Goal: Information Seeking & Learning: Learn about a topic

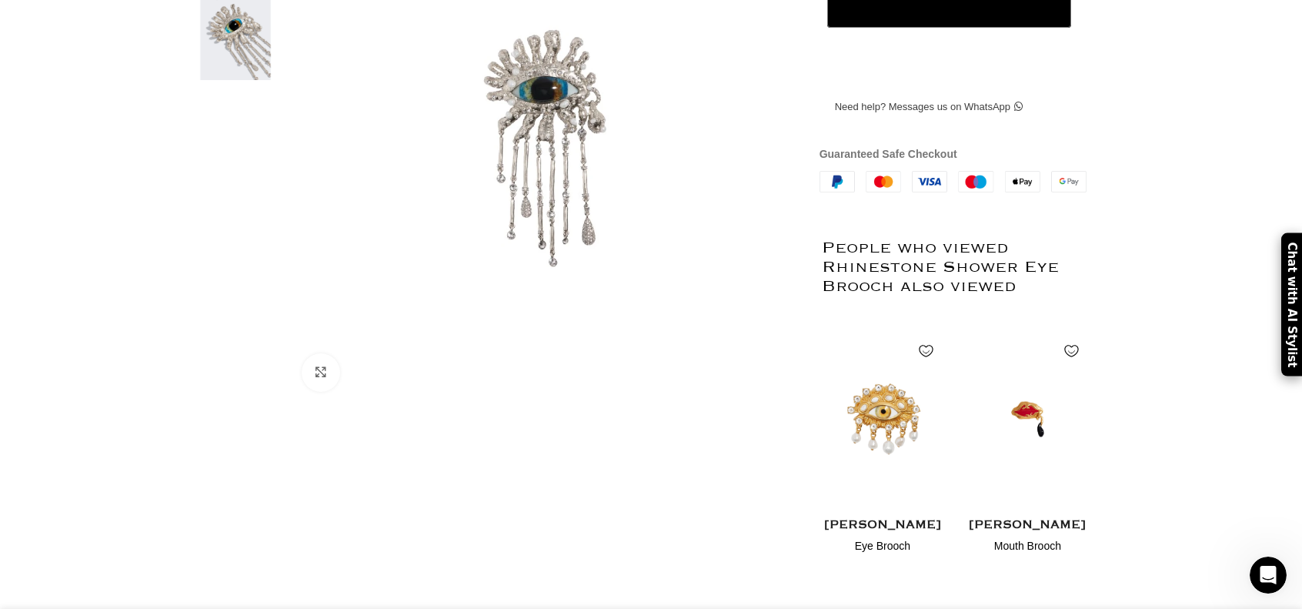
scroll to position [154, 0]
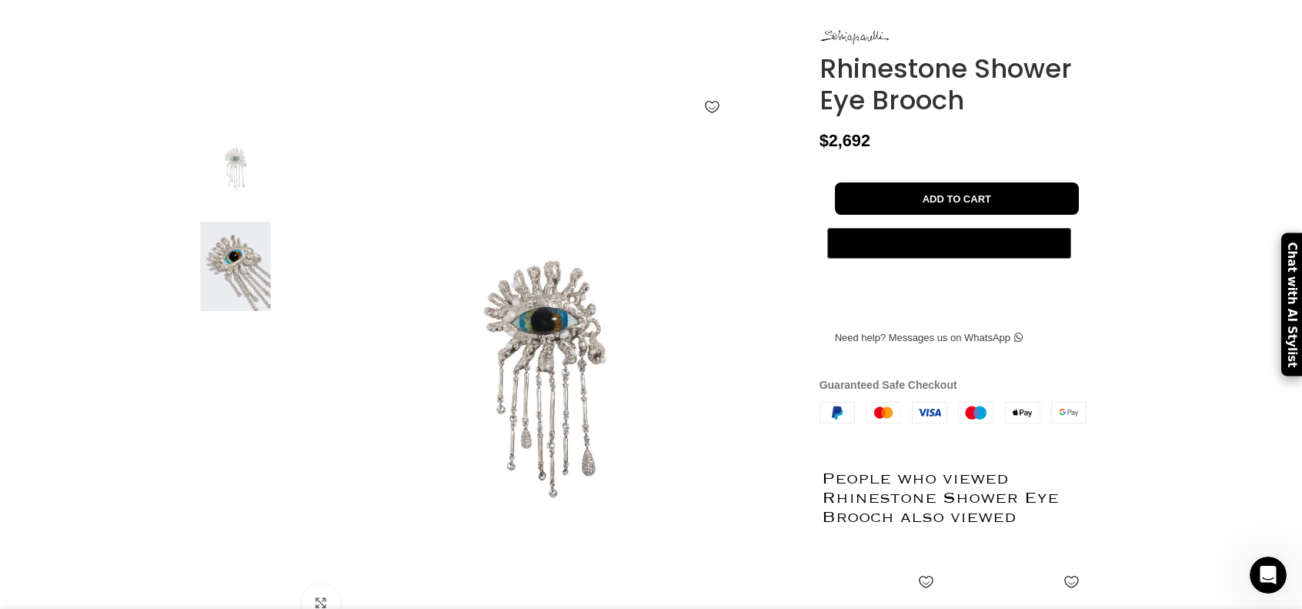
click at [212, 297] on img at bounding box center [236, 267] width 94 height 90
click at [252, 279] on img at bounding box center [236, 267] width 94 height 90
click at [239, 197] on img at bounding box center [236, 169] width 94 height 90
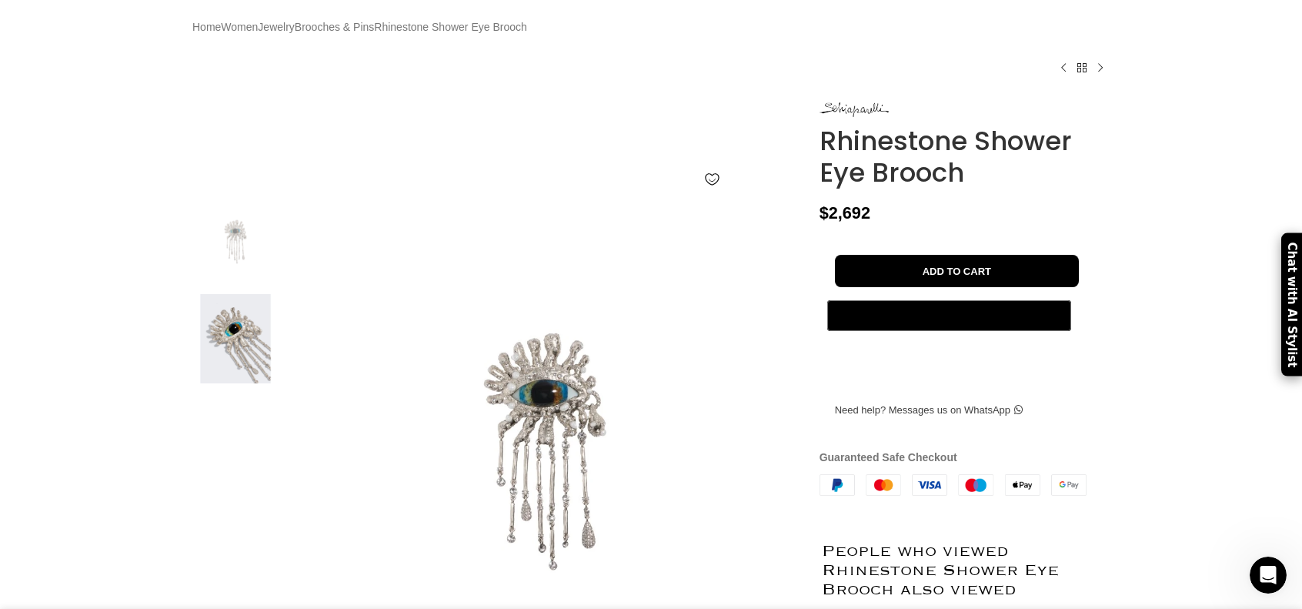
scroll to position [77, 0]
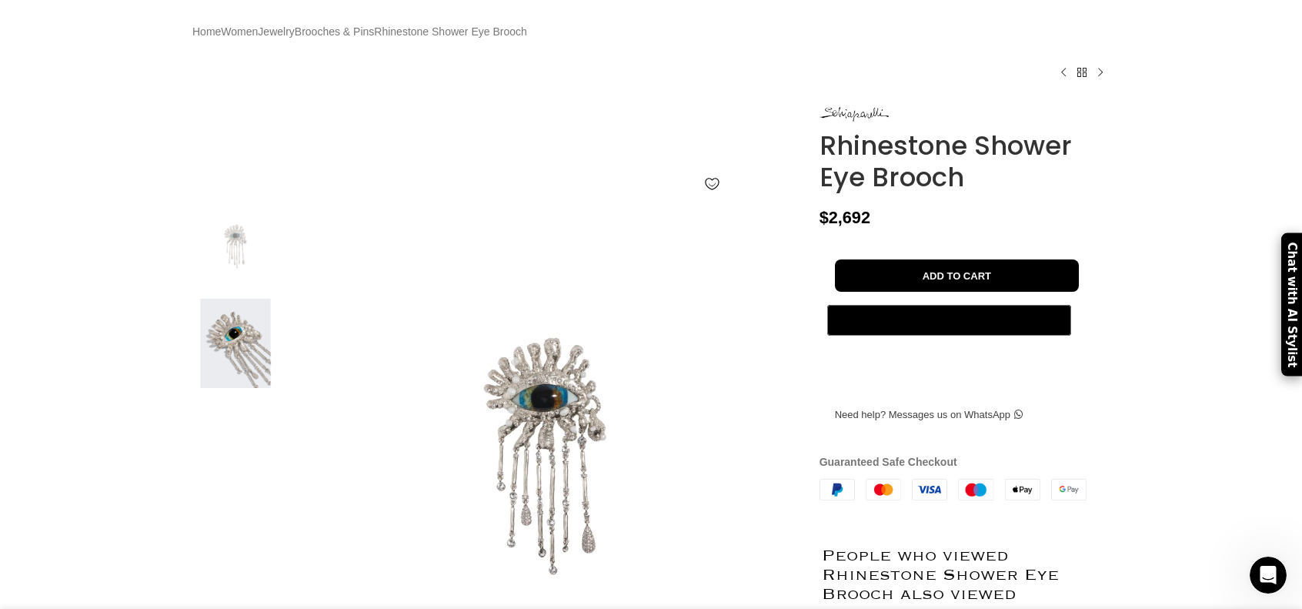
click at [262, 352] on img at bounding box center [236, 344] width 94 height 90
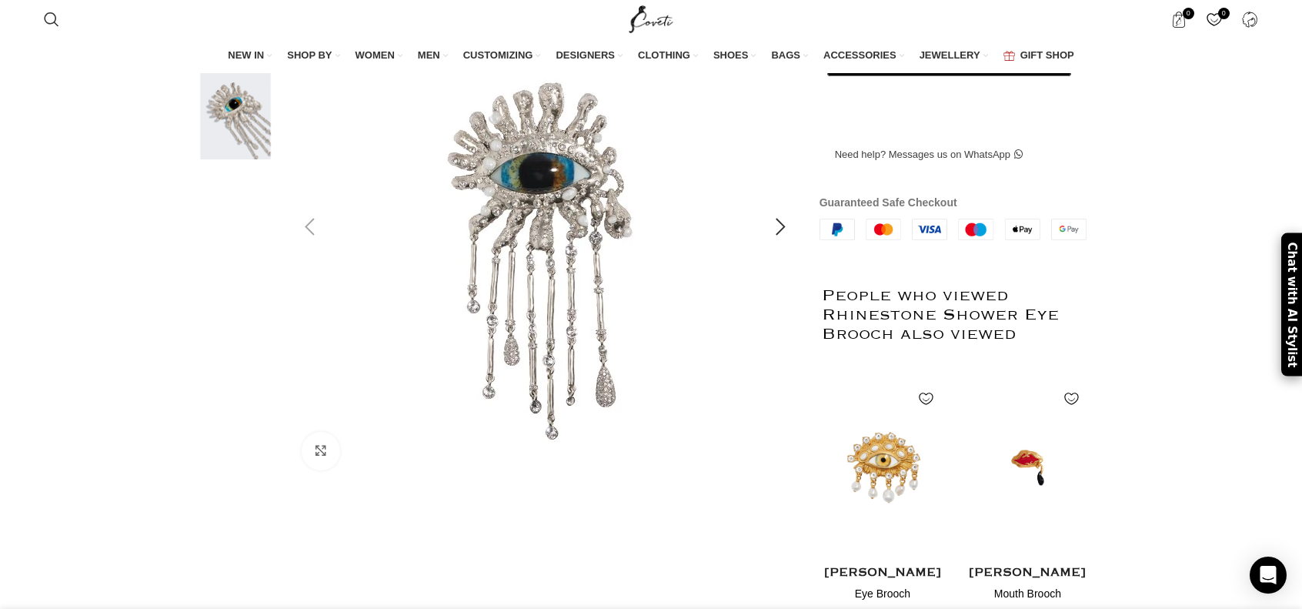
scroll to position [0, 162]
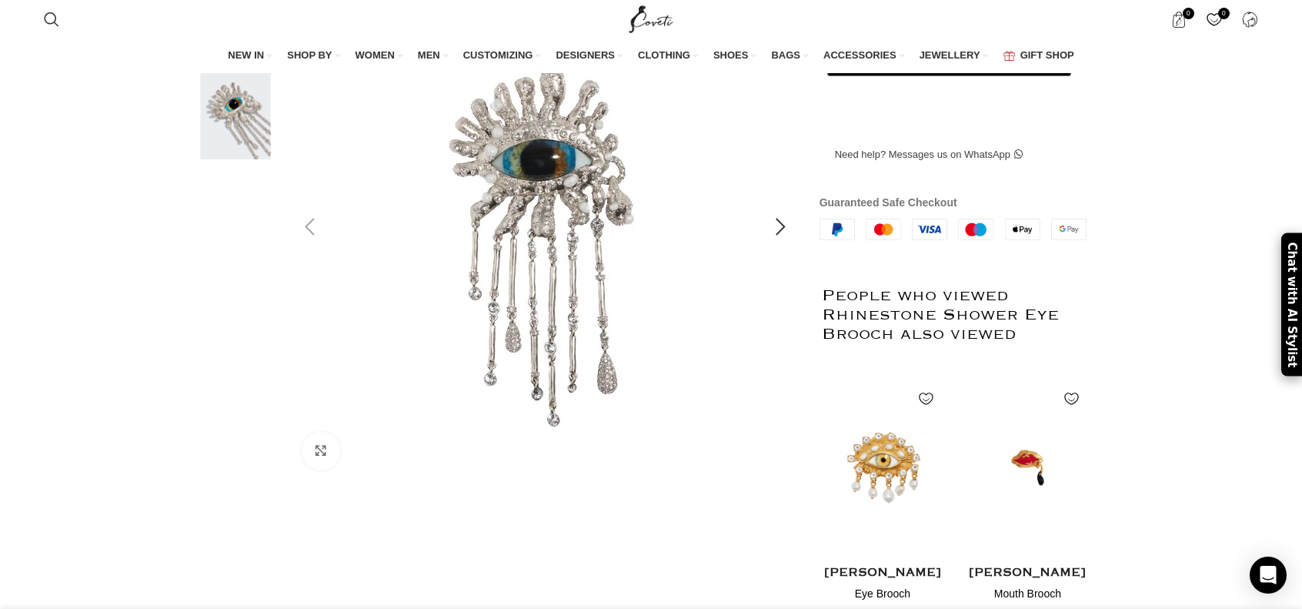
click at [573, 217] on img at bounding box center [541, 248] width 577 height 770
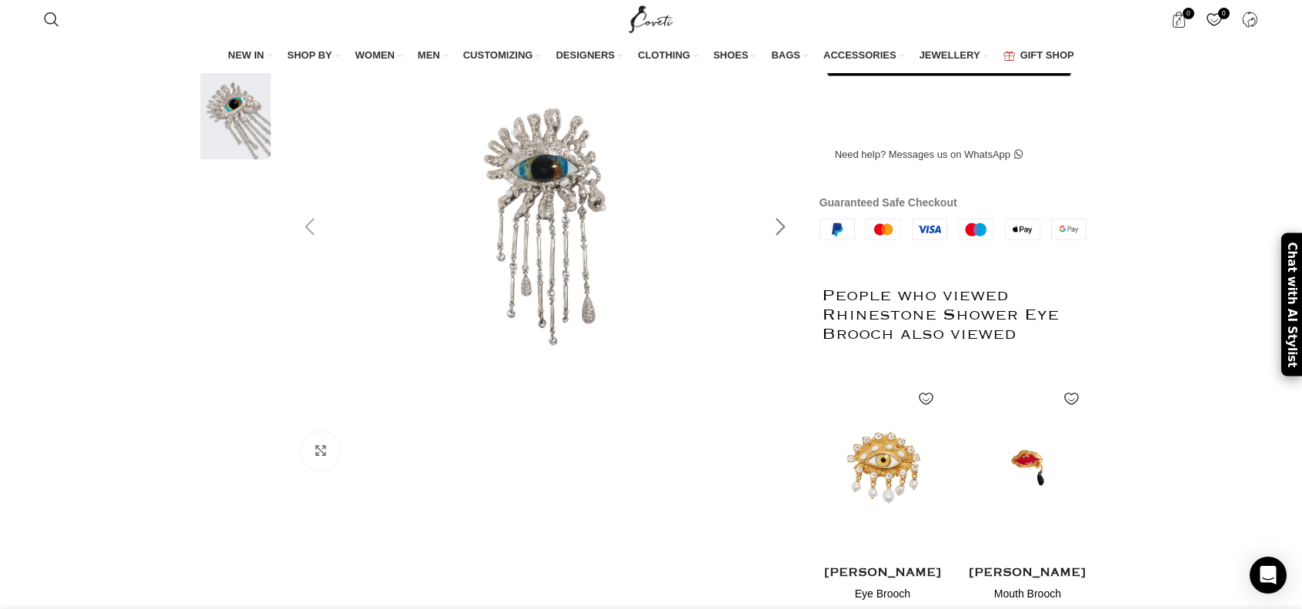
click at [785, 246] on div at bounding box center [781, 227] width 38 height 38
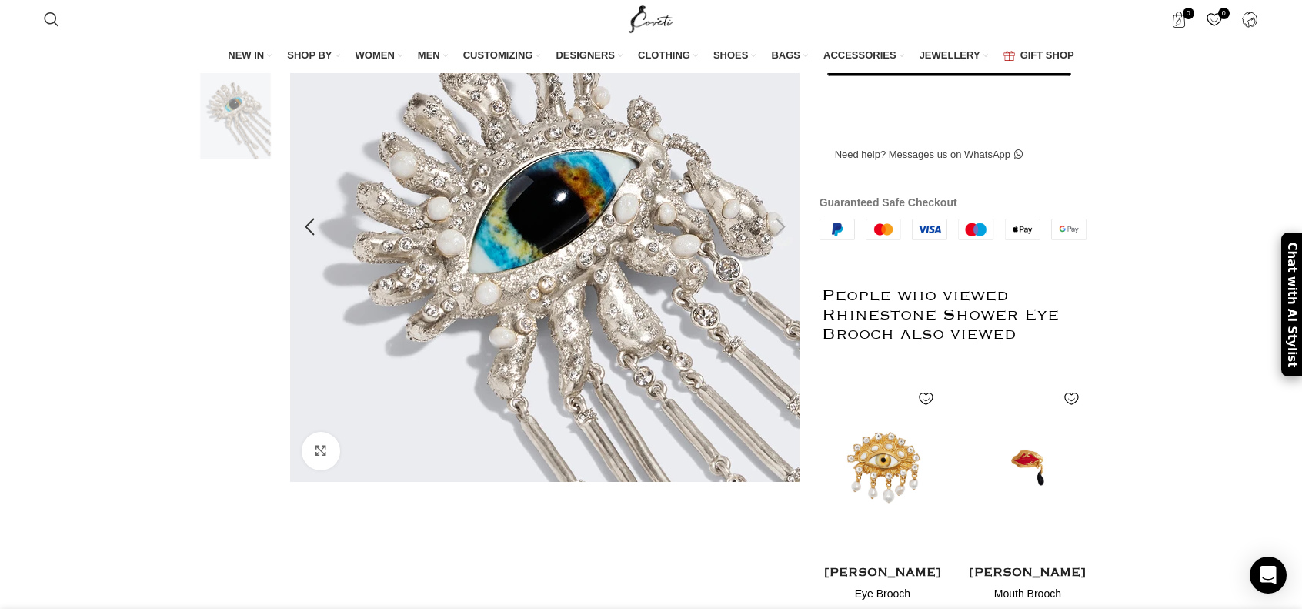
scroll to position [0, 324]
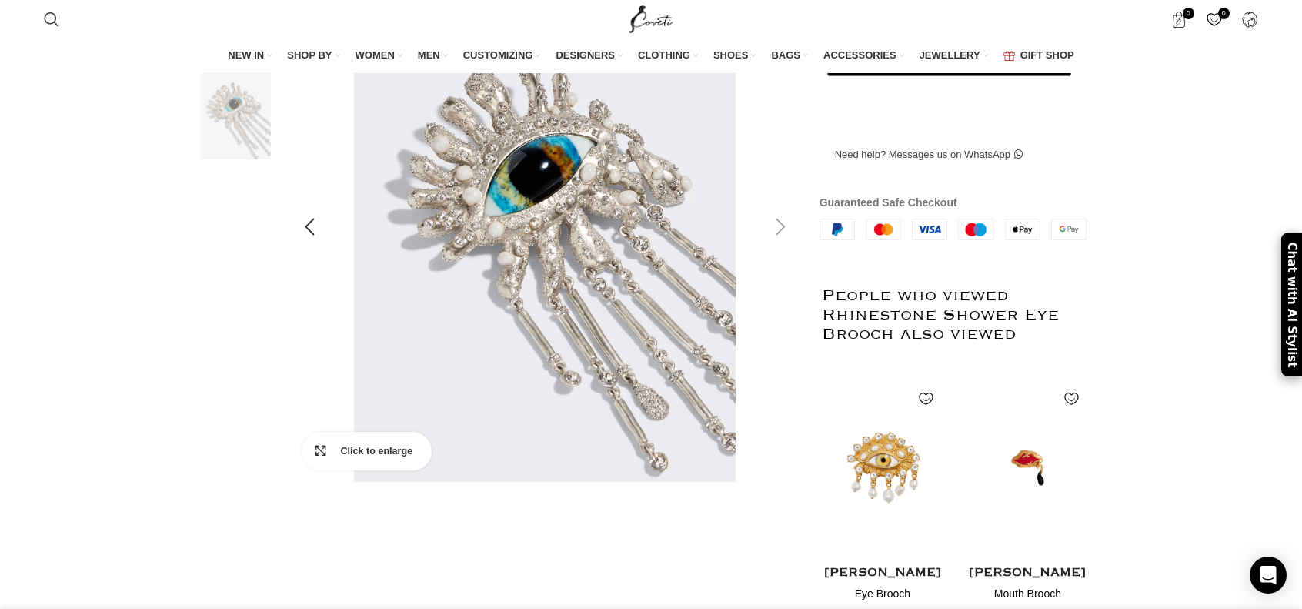
click at [322, 470] on link "Click to enlarge" at bounding box center [367, 451] width 130 height 38
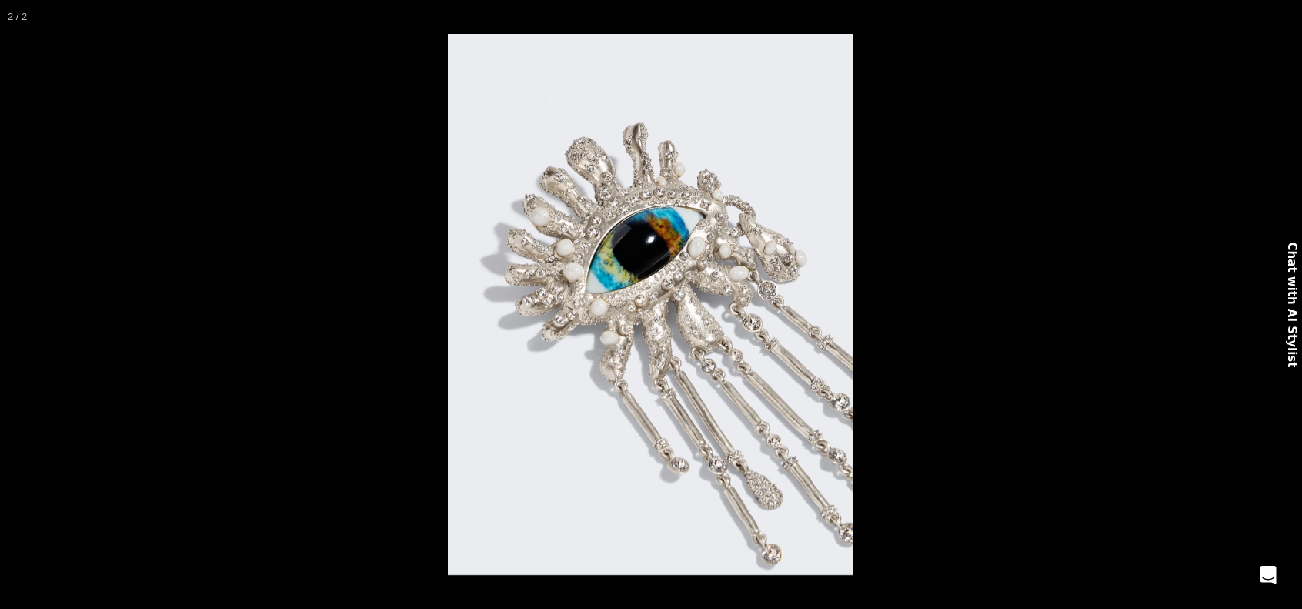
click at [724, 366] on img at bounding box center [651, 304] width 406 height 541
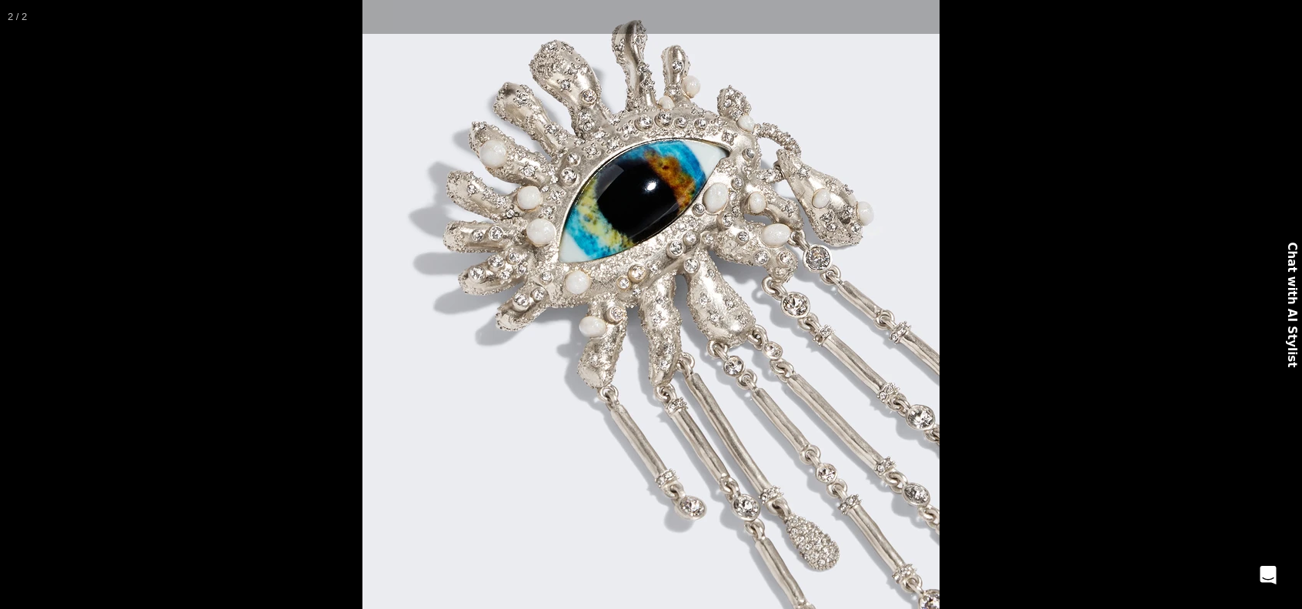
scroll to position [0, 486]
drag, startPoint x: 582, startPoint y: 145, endPoint x: 551, endPoint y: 169, distance: 39.0
click at [551, 169] on img at bounding box center [651, 279] width 577 height 770
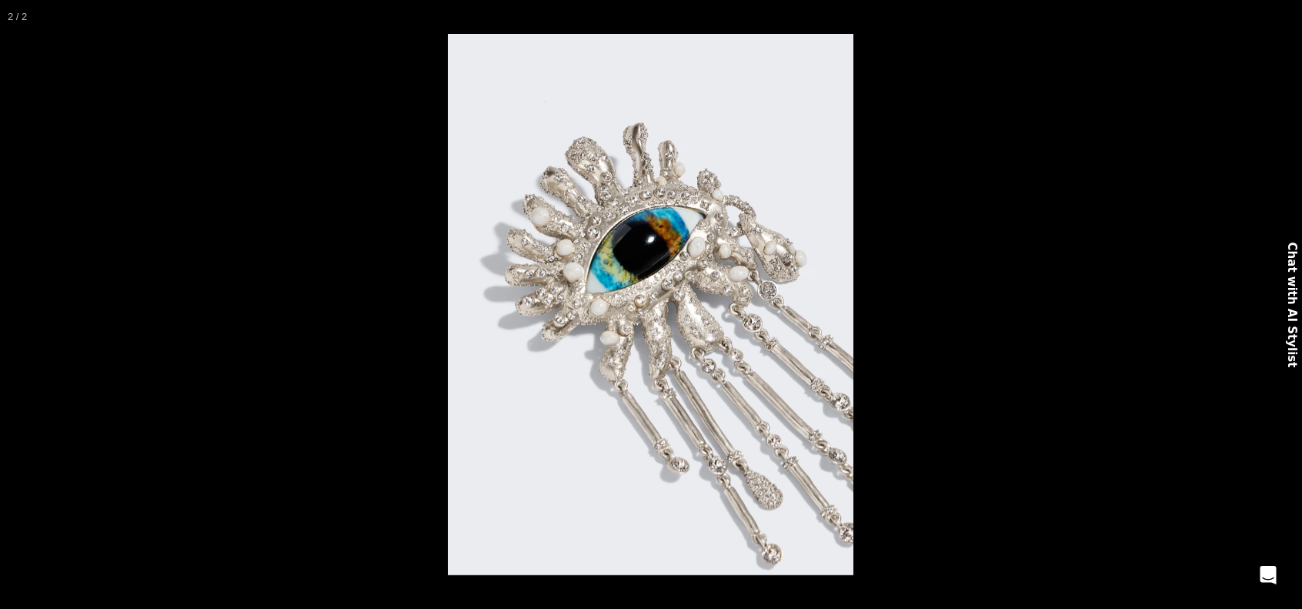
click at [562, 192] on img at bounding box center [651, 304] width 406 height 541
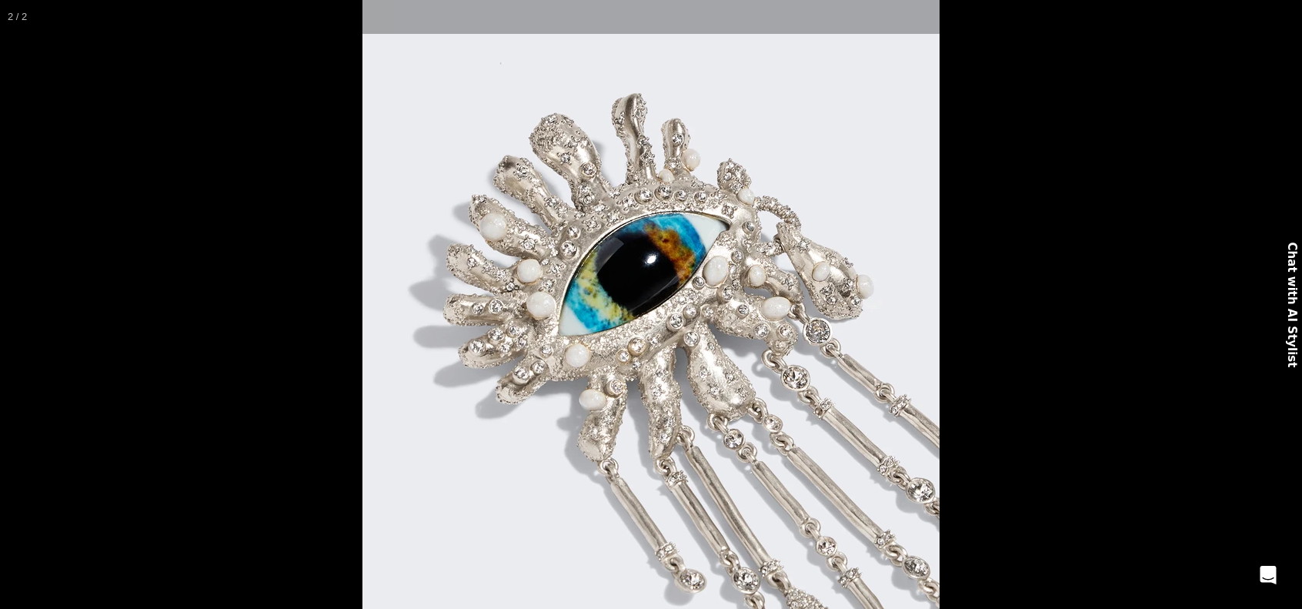
click at [562, 192] on img at bounding box center [651, 352] width 577 height 770
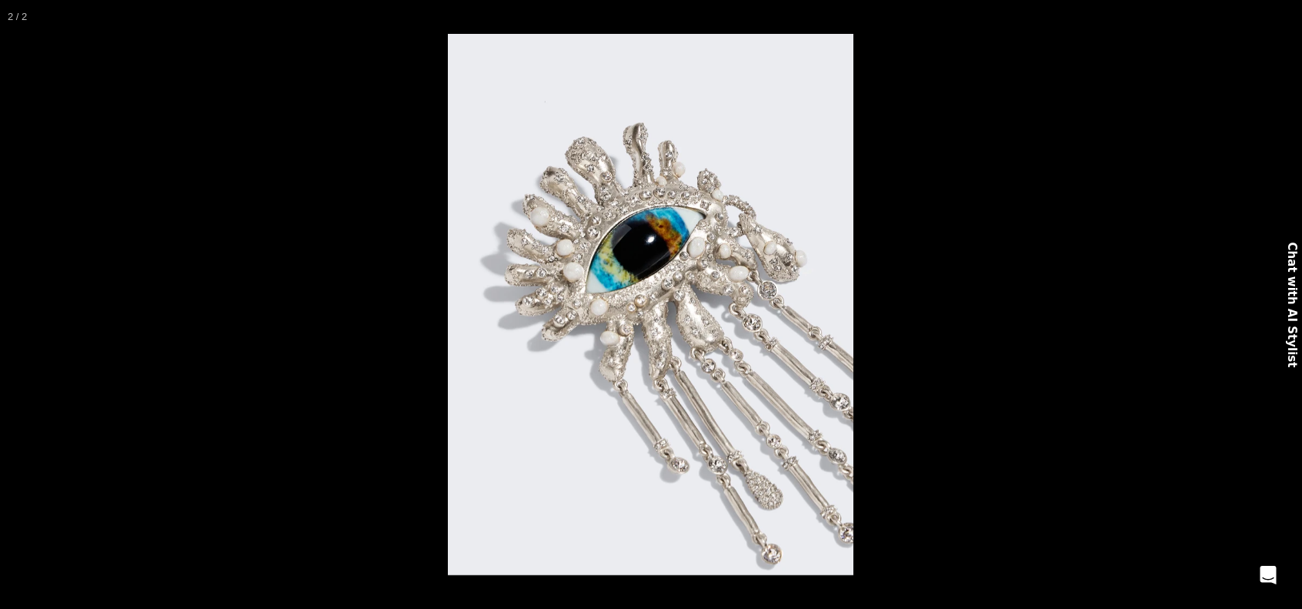
click at [562, 192] on img at bounding box center [651, 304] width 406 height 541
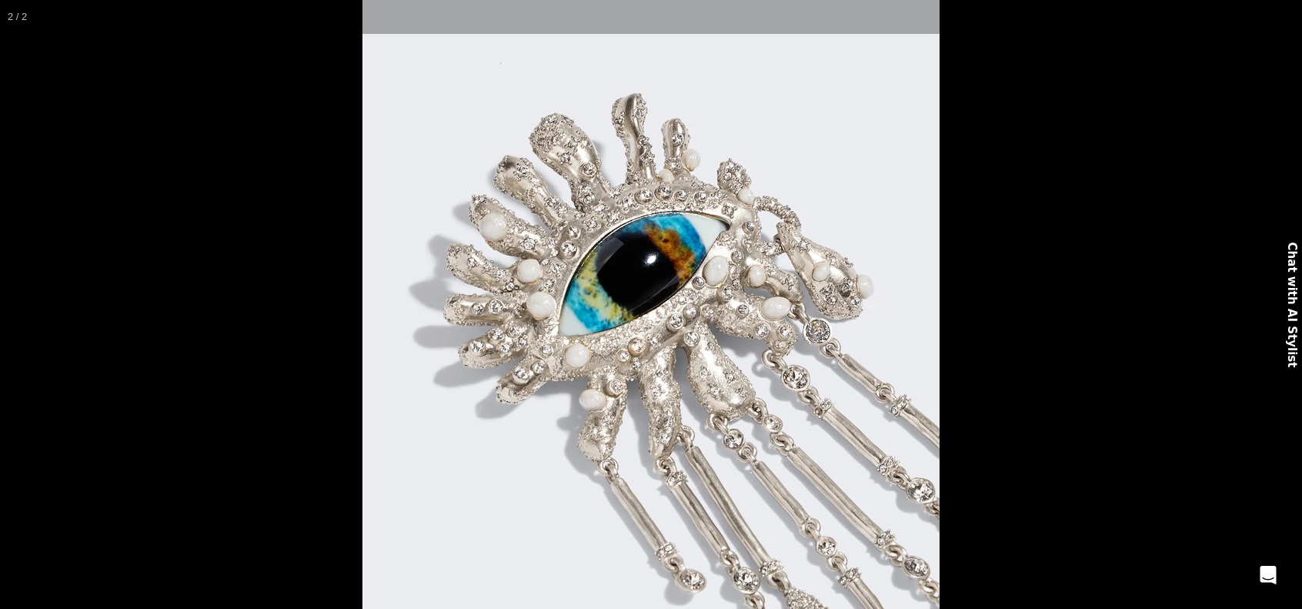
scroll to position [0, 972]
click at [12, 303] on button at bounding box center [27, 304] width 54 height 77
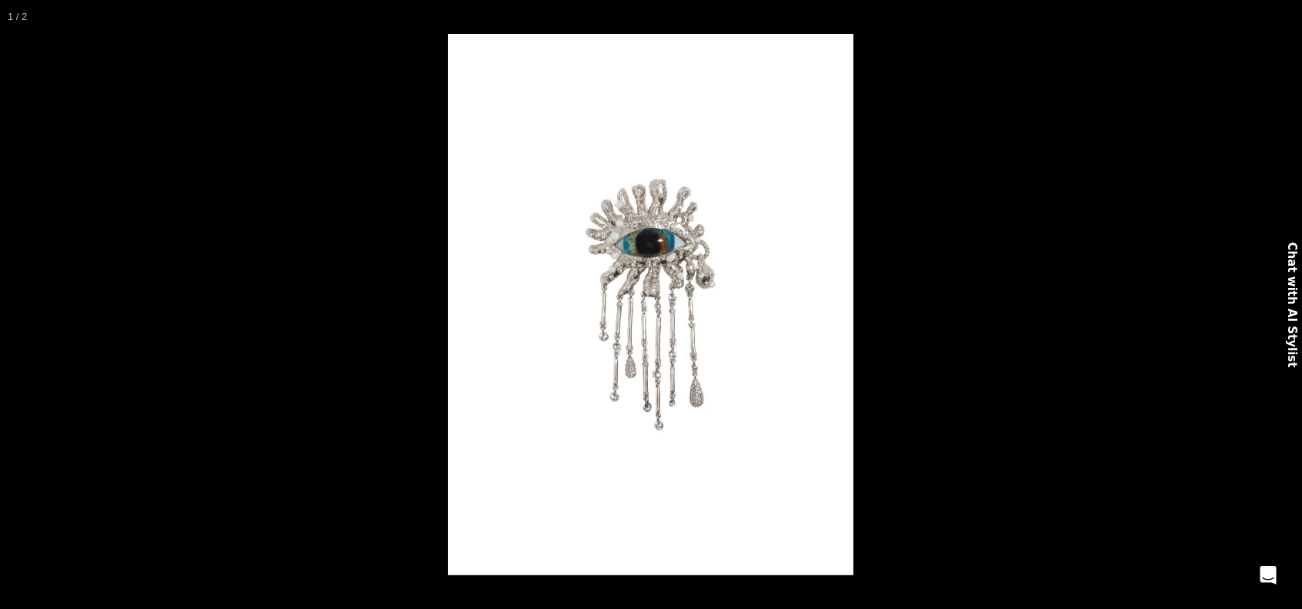
click at [679, 298] on img at bounding box center [651, 304] width 406 height 541
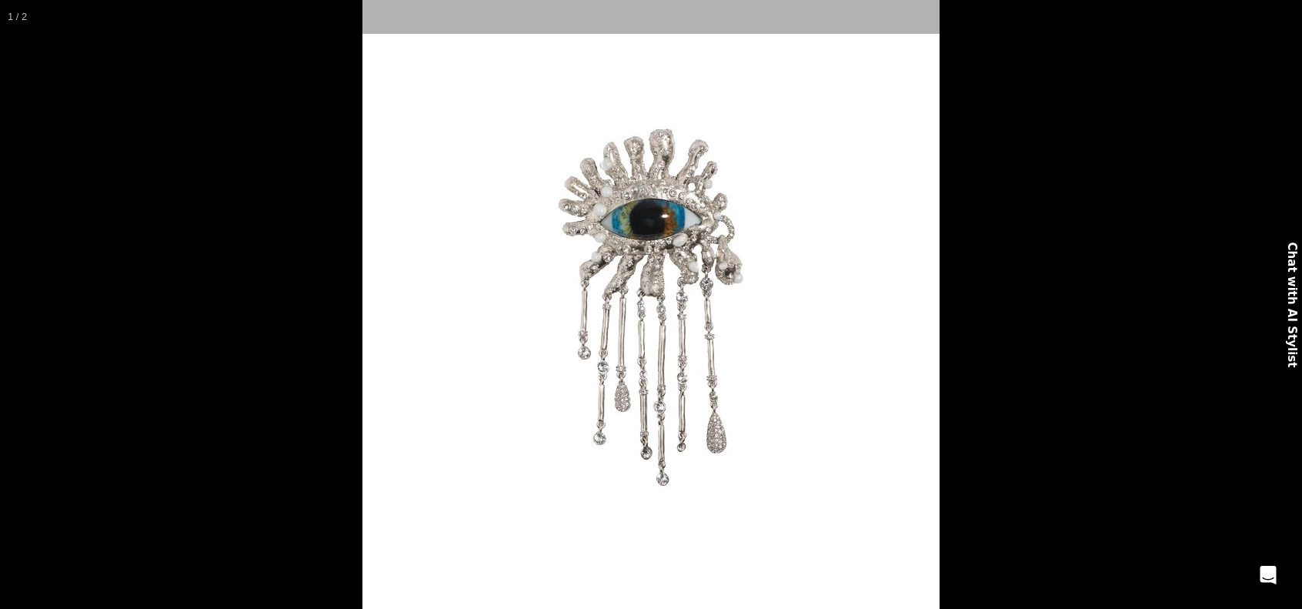
scroll to position [0, 1134]
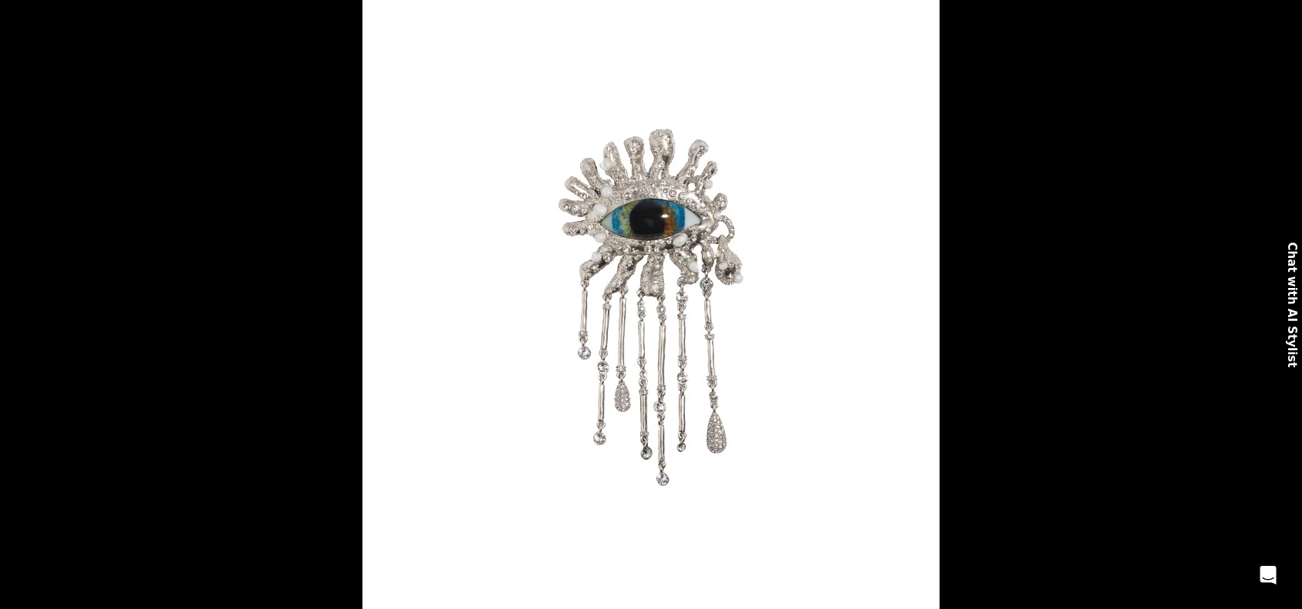
click at [17, 303] on button at bounding box center [27, 304] width 54 height 77
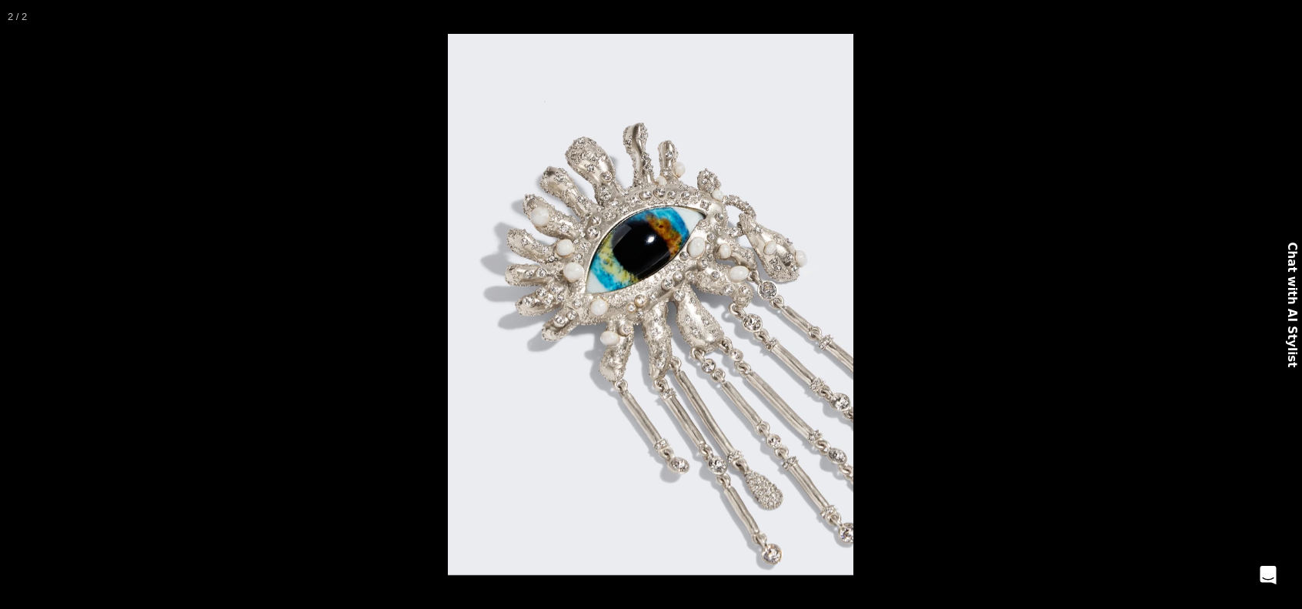
click at [633, 346] on img at bounding box center [651, 304] width 406 height 541
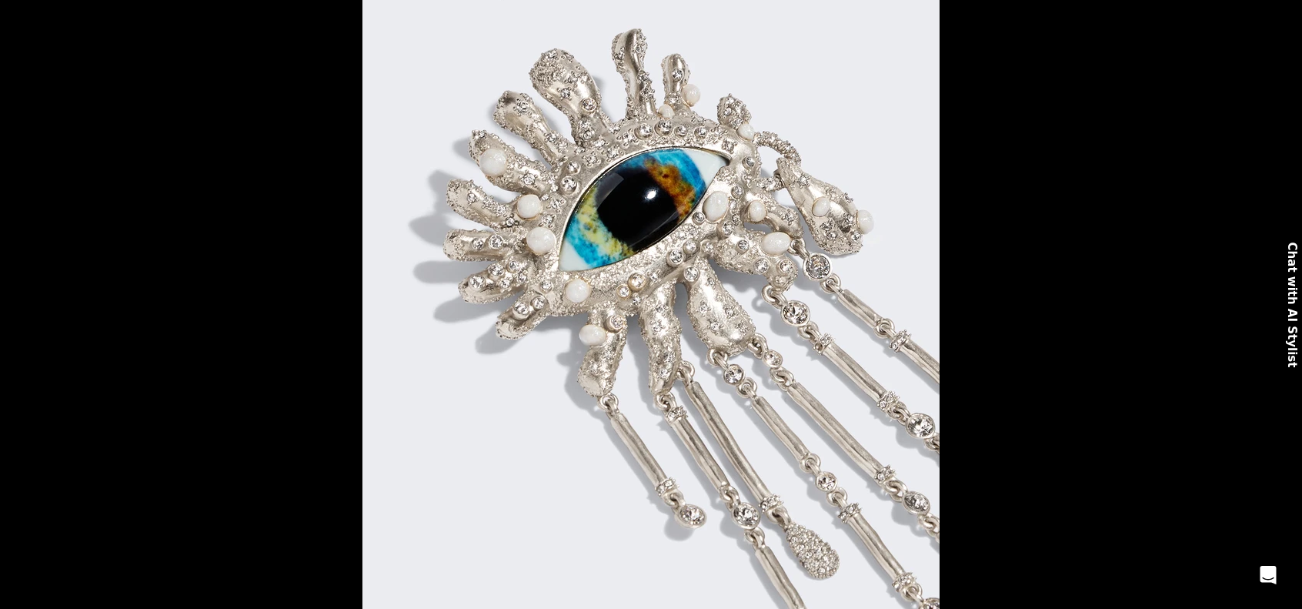
scroll to position [0, 1944]
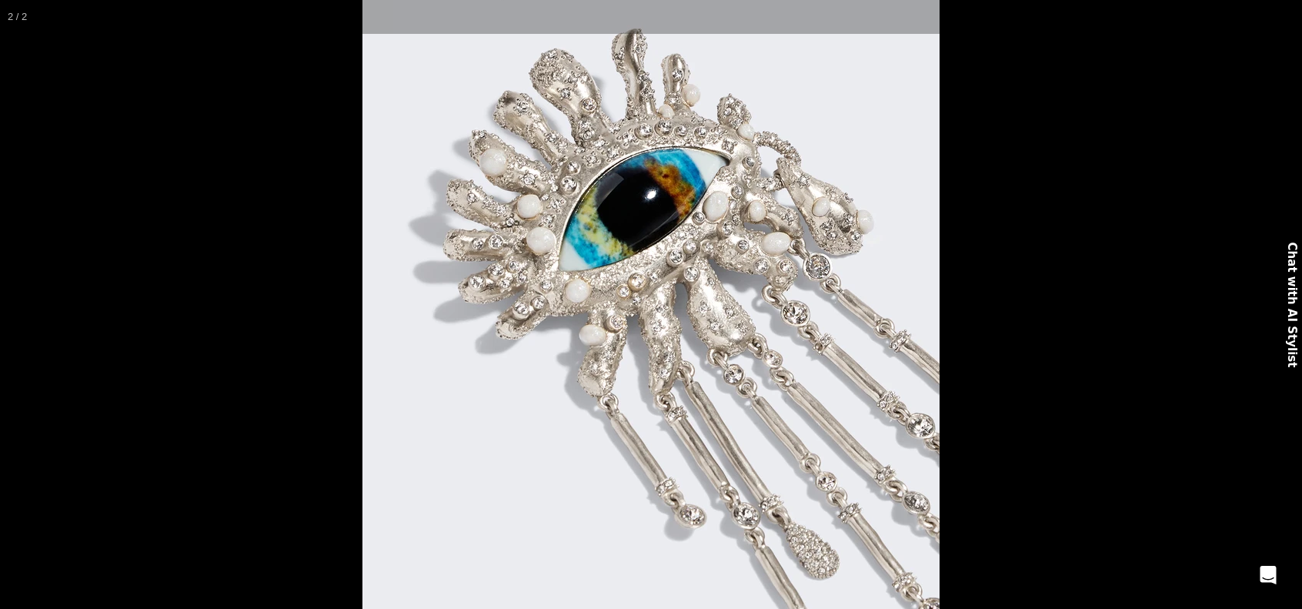
click at [9, 298] on button at bounding box center [27, 304] width 54 height 77
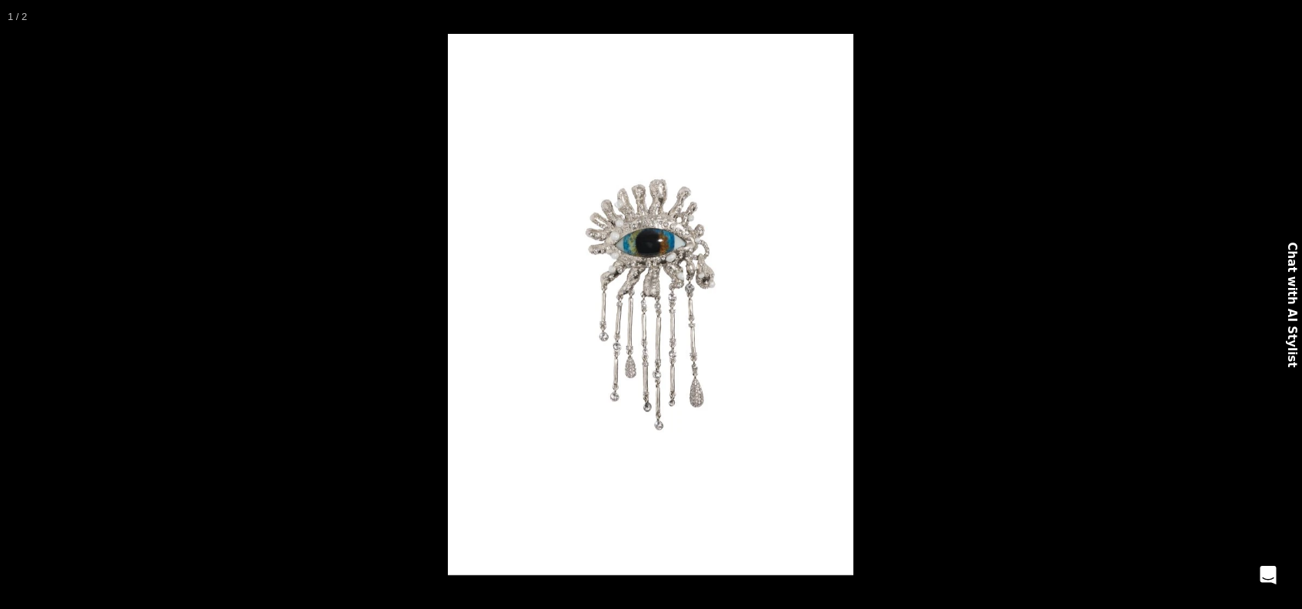
click at [650, 314] on img at bounding box center [651, 304] width 406 height 541
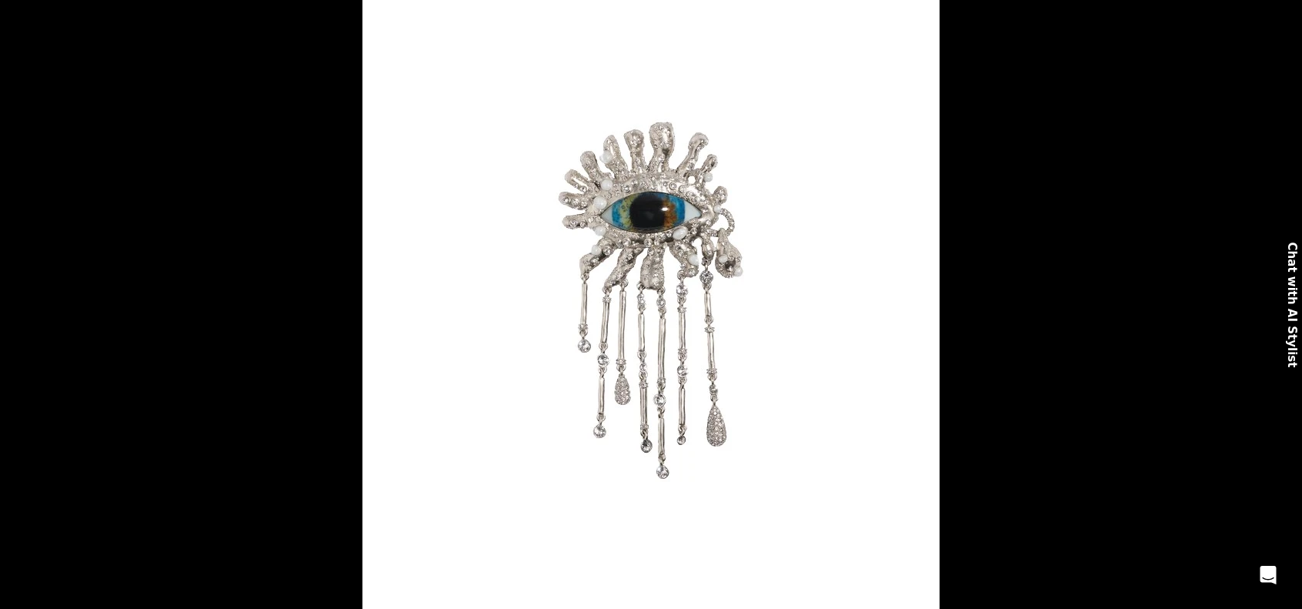
scroll to position [0, 2106]
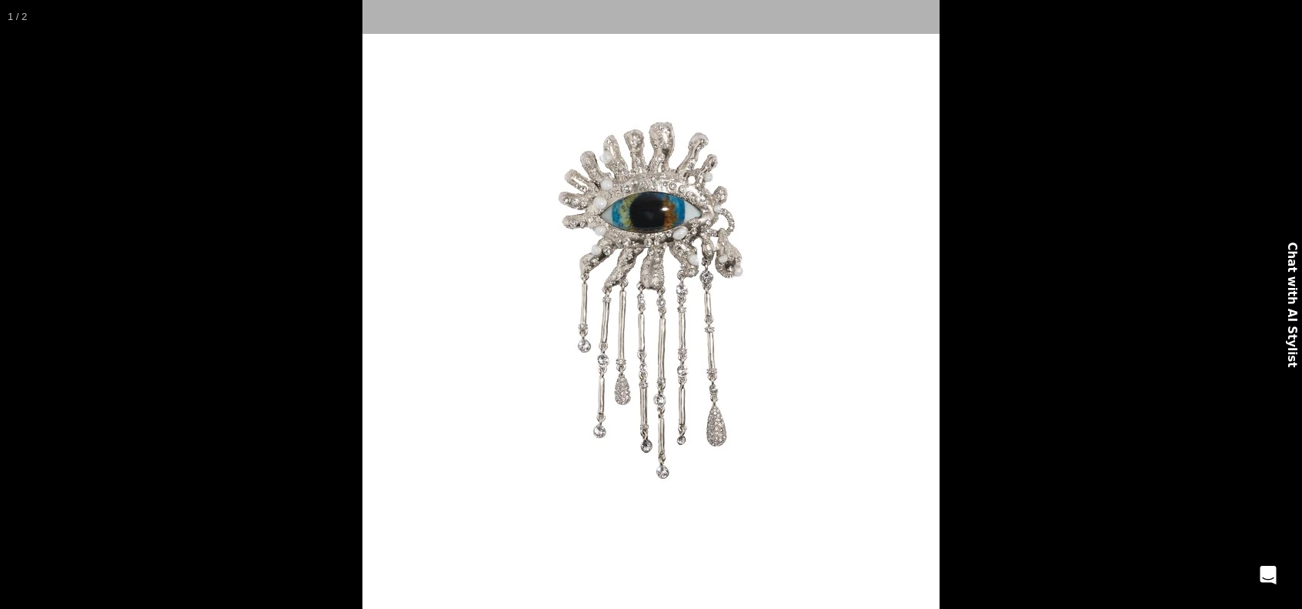
click at [1286, 24] on button at bounding box center [1286, 17] width 34 height 34
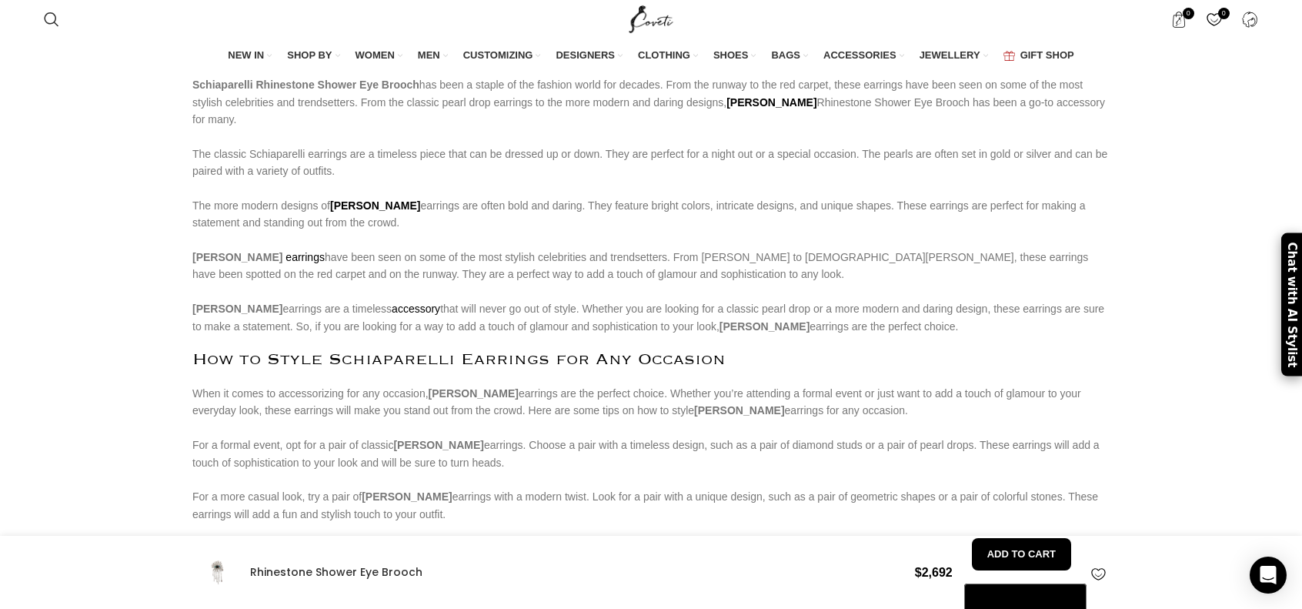
scroll to position [0, 0]
